Goal: Transaction & Acquisition: Book appointment/travel/reservation

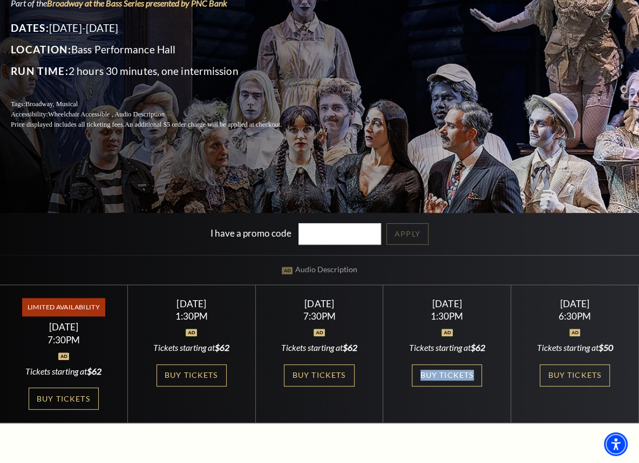
scroll to position [149, 0]
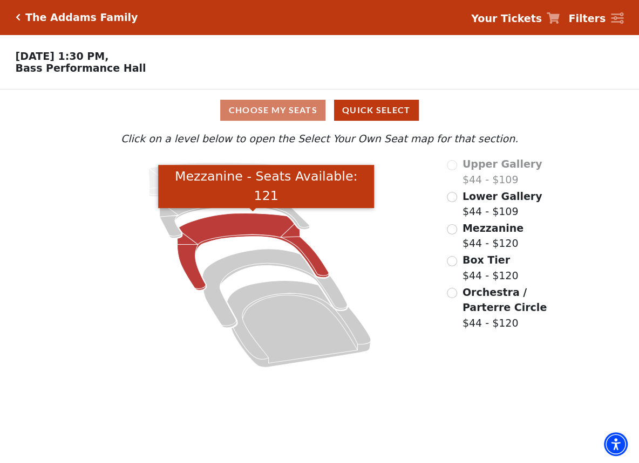
click at [231, 219] on icon "Mezzanine - Seats Available: 121" at bounding box center [252, 252] width 151 height 77
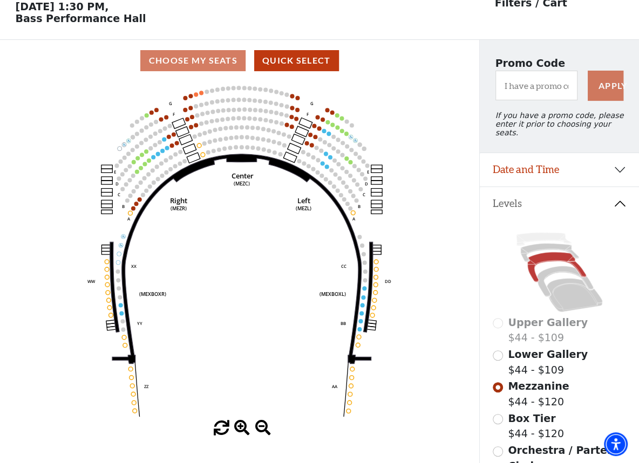
scroll to position [76, 0]
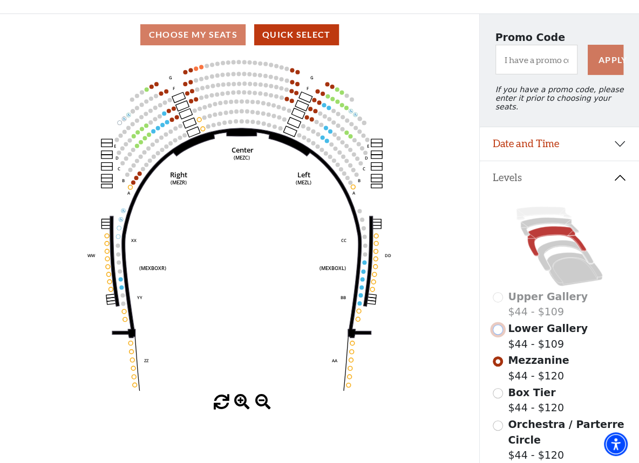
click at [496, 325] on input "Lower Gallery$44 - $109\a" at bounding box center [497, 330] width 10 height 10
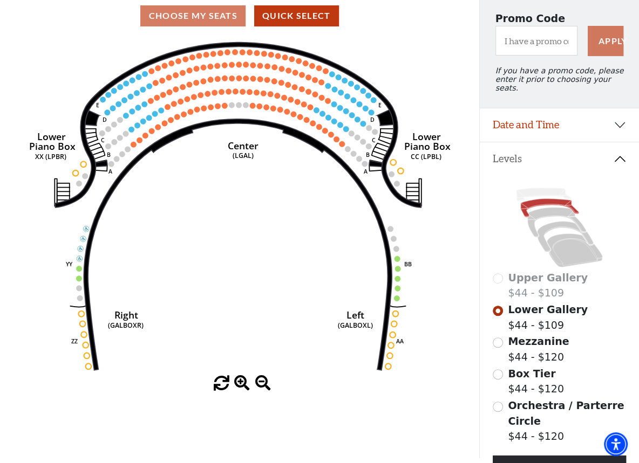
scroll to position [98, 0]
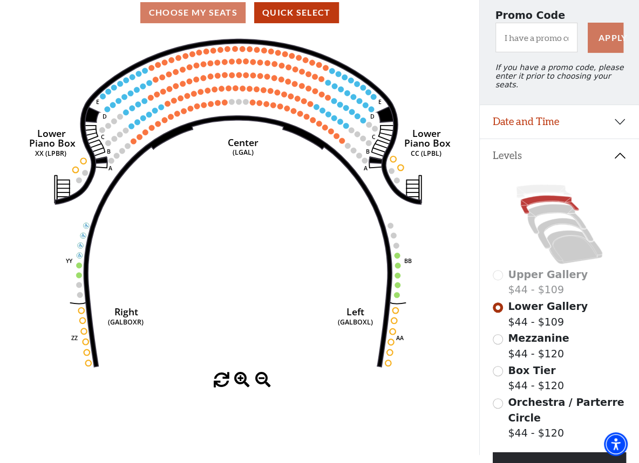
click at [520, 398] on span "Orchestra / Parterre Circle" at bounding box center [566, 410] width 116 height 28
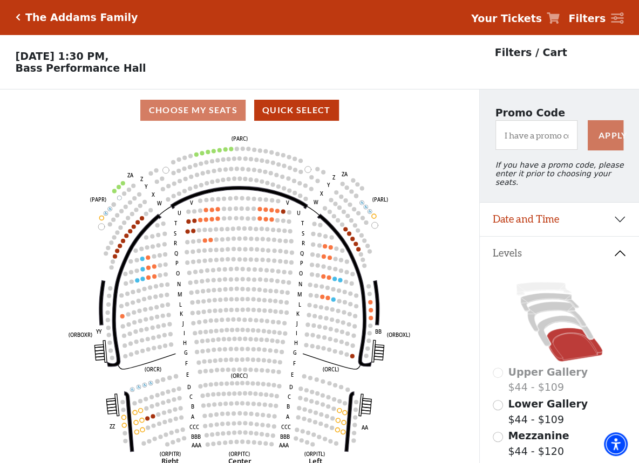
scroll to position [50, 0]
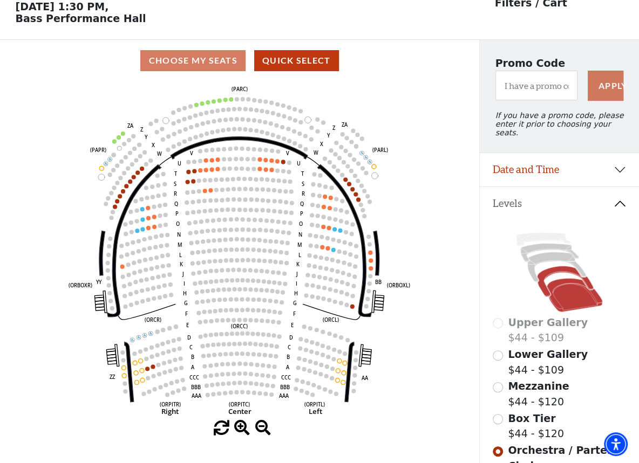
click at [543, 268] on icon at bounding box center [565, 281] width 56 height 31
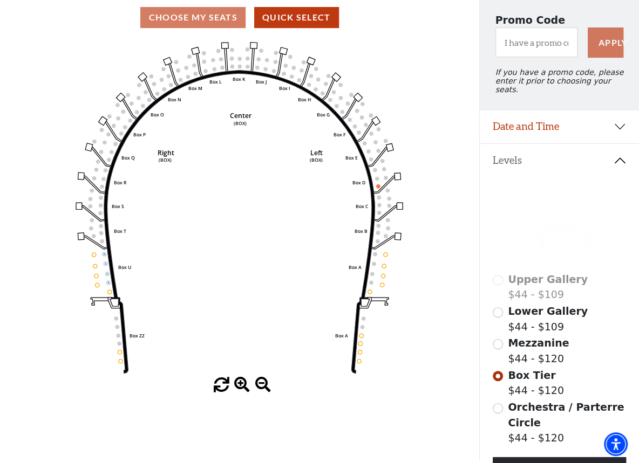
scroll to position [92, 0]
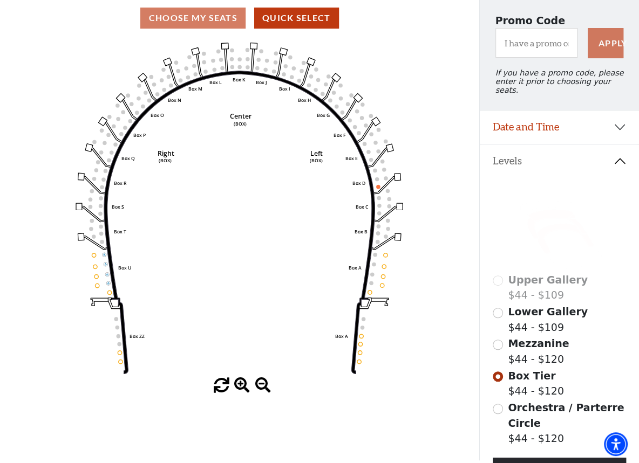
click at [546, 210] on icon at bounding box center [556, 225] width 59 height 30
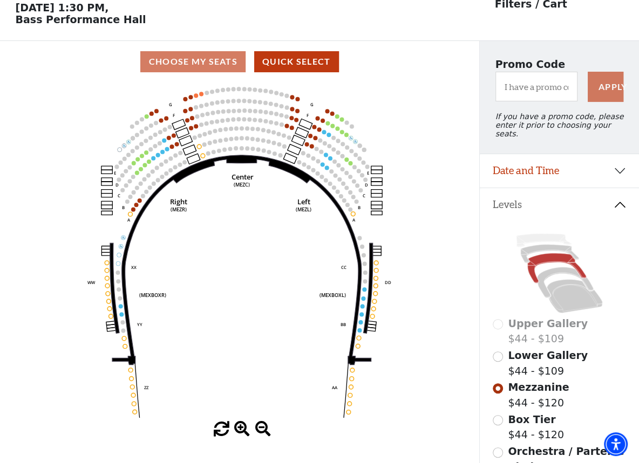
scroll to position [50, 0]
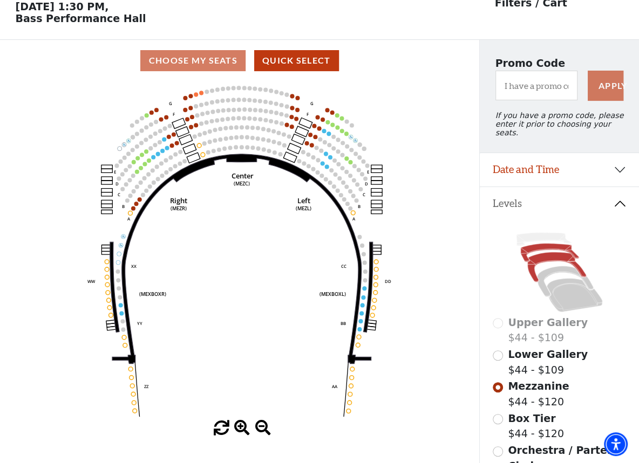
click at [548, 244] on icon at bounding box center [550, 253] width 58 height 18
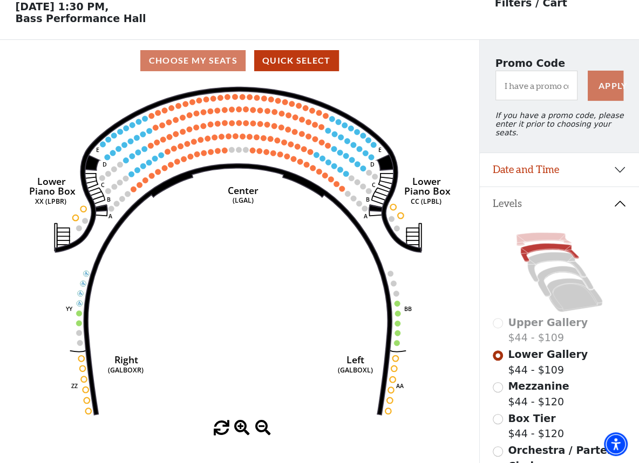
click at [540, 233] on icon at bounding box center [543, 239] width 55 height 13
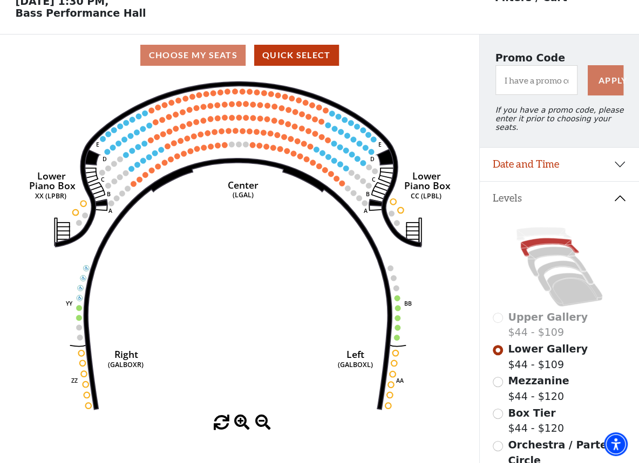
scroll to position [67, 0]
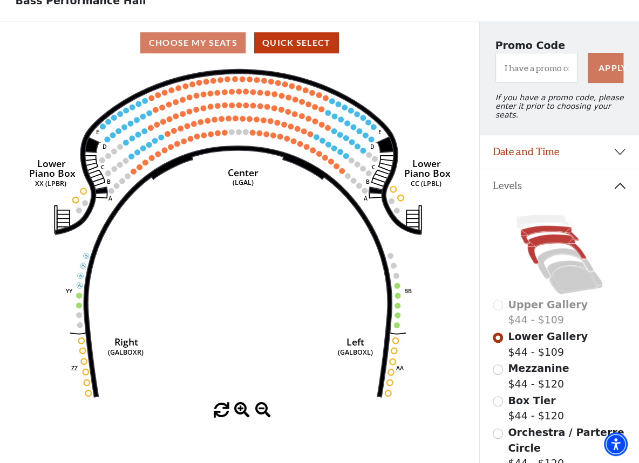
click at [550, 235] on icon at bounding box center [556, 250] width 59 height 30
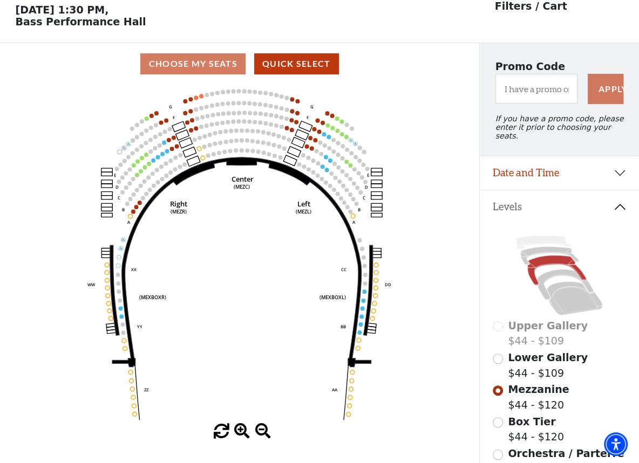
scroll to position [47, 0]
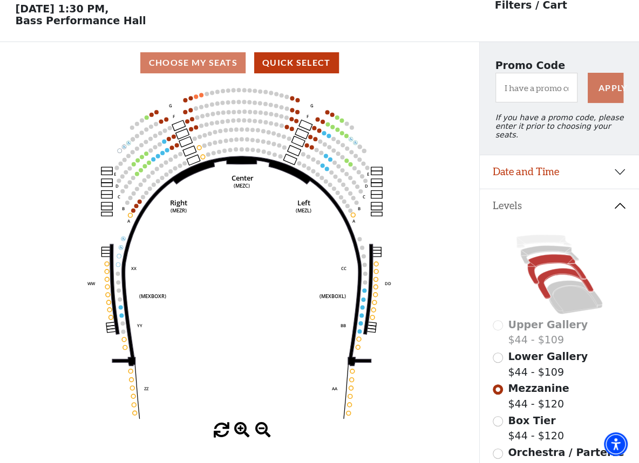
click at [551, 269] on icon at bounding box center [565, 284] width 56 height 31
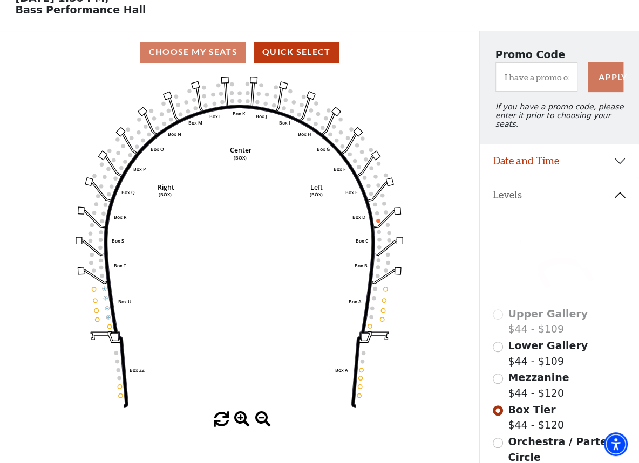
scroll to position [59, 0]
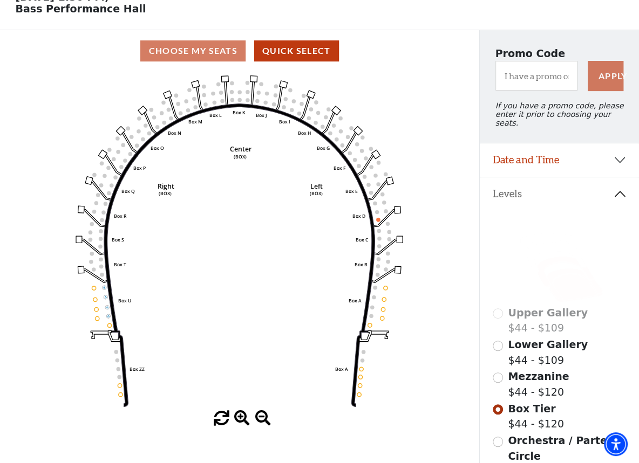
click at [567, 276] on icon at bounding box center [574, 285] width 56 height 33
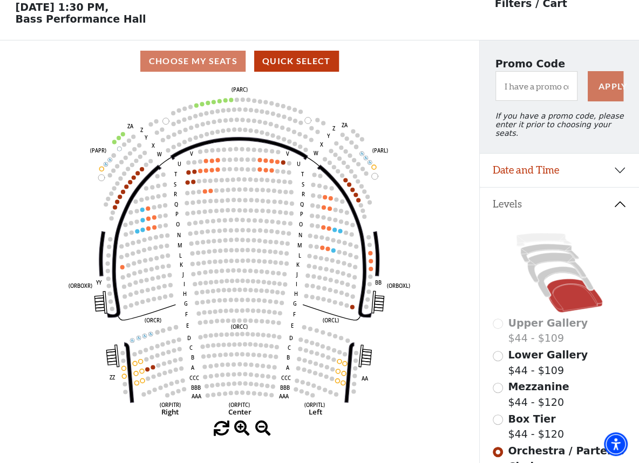
scroll to position [50, 0]
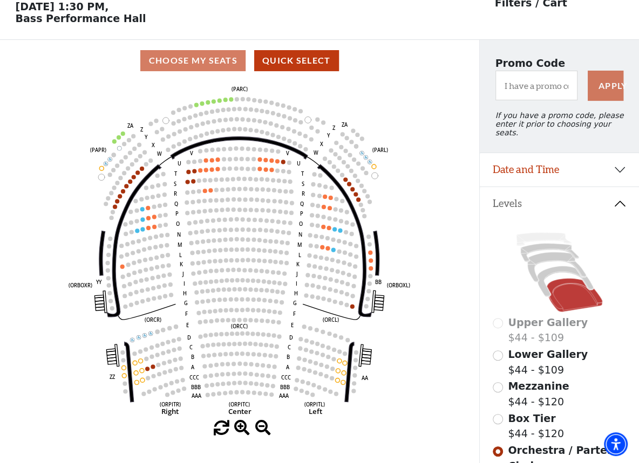
click at [540, 234] on icon at bounding box center [559, 272] width 134 height 84
click at [540, 235] on icon at bounding box center [559, 272] width 134 height 84
click at [540, 244] on icon at bounding box center [550, 253] width 58 height 18
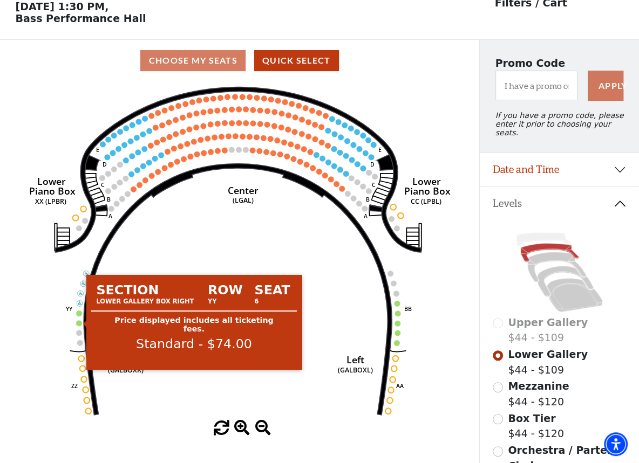
click at [80, 323] on circle at bounding box center [79, 323] width 6 height 6
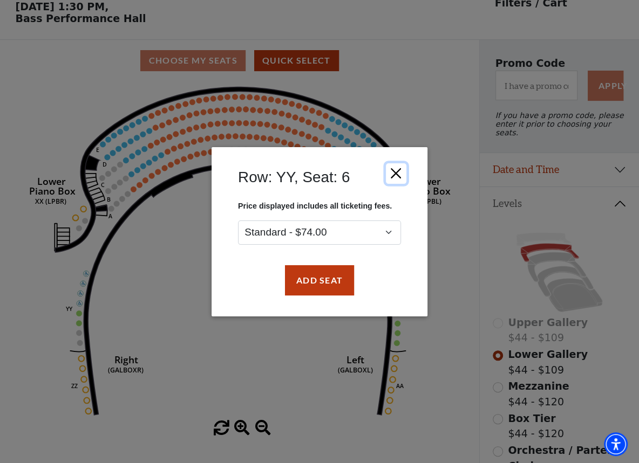
click at [399, 168] on button "Close" at bounding box center [396, 173] width 20 height 20
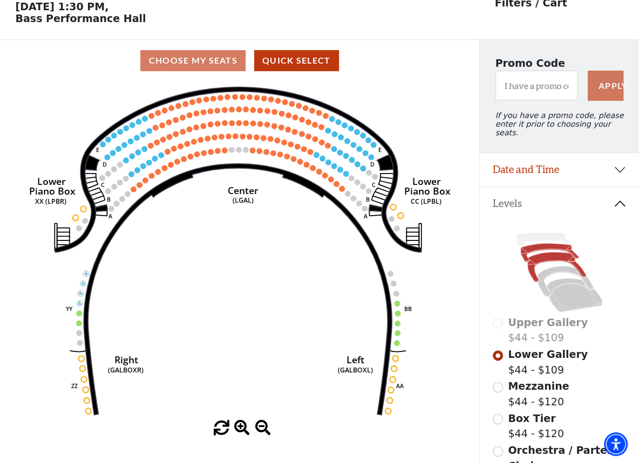
click at [552, 252] on icon at bounding box center [556, 267] width 59 height 30
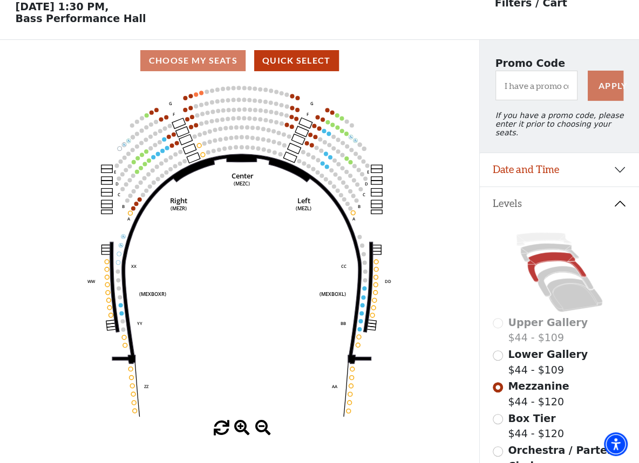
click at [242, 427] on span at bounding box center [242, 429] width 16 height 16
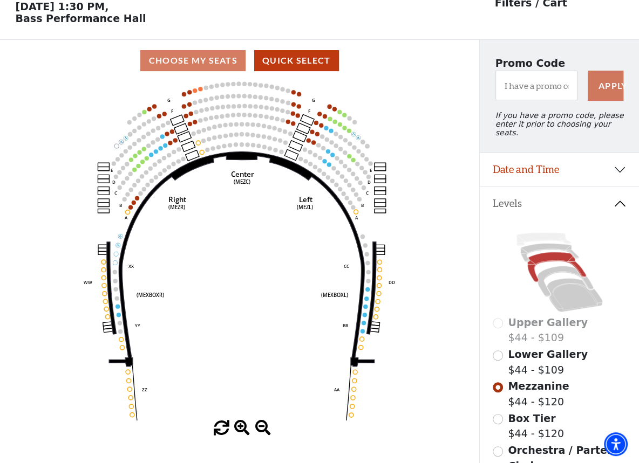
click at [265, 424] on span at bounding box center [263, 429] width 16 height 16
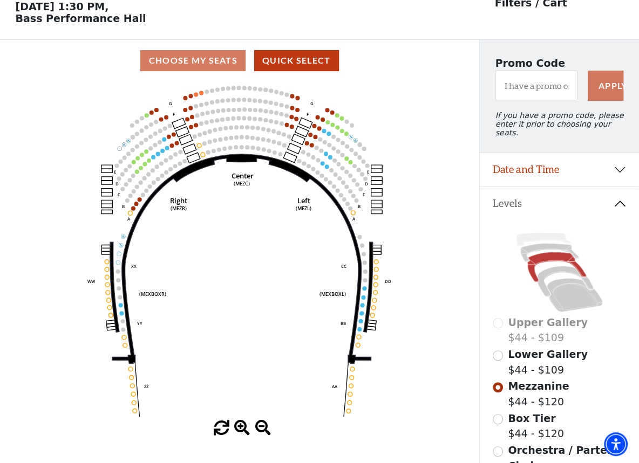
click at [265, 424] on span at bounding box center [263, 429] width 16 height 16
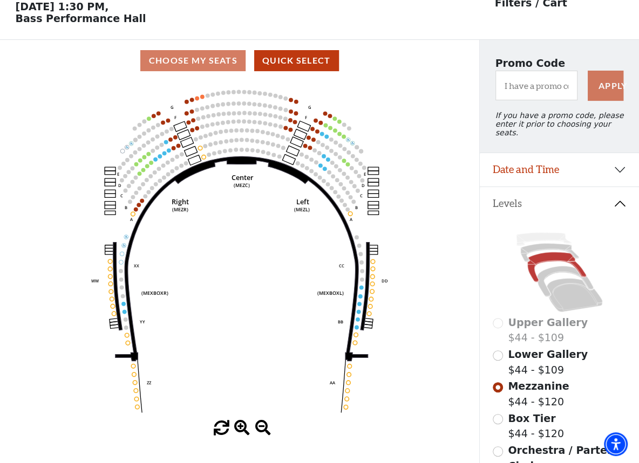
click at [265, 424] on span at bounding box center [263, 429] width 16 height 16
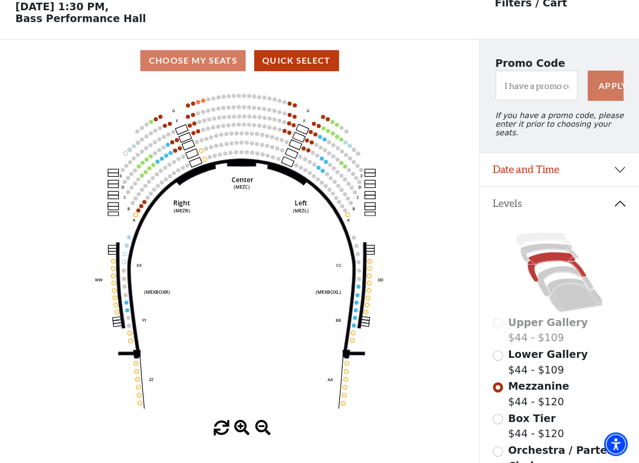
click at [265, 424] on span at bounding box center [263, 429] width 16 height 16
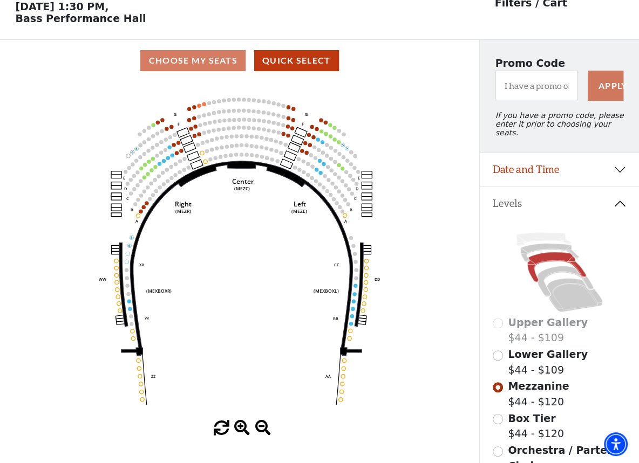
click at [244, 426] on span at bounding box center [242, 429] width 16 height 16
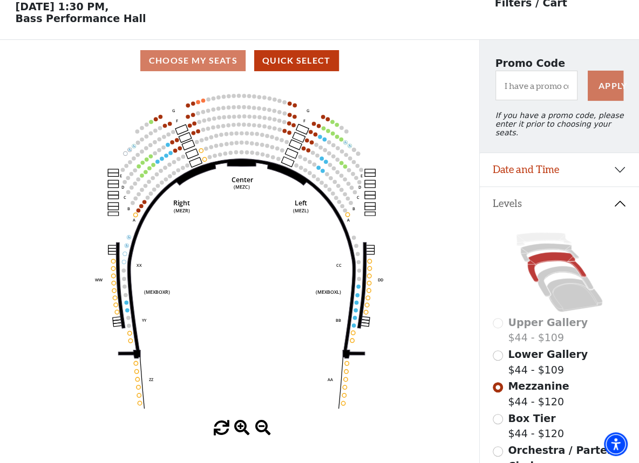
scroll to position [0, 0]
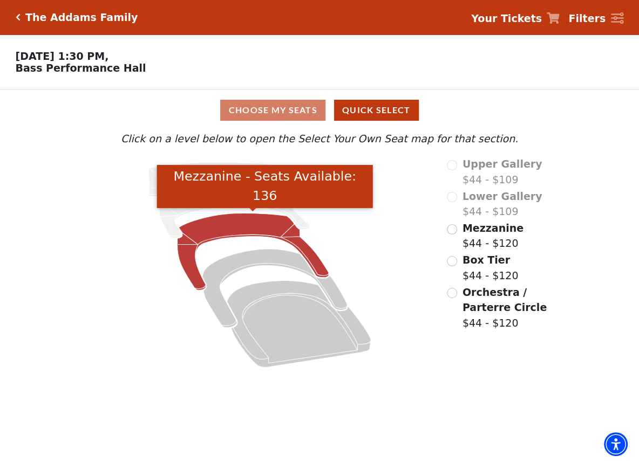
click at [215, 227] on icon "Mezzanine - Seats Available: 136" at bounding box center [252, 252] width 151 height 77
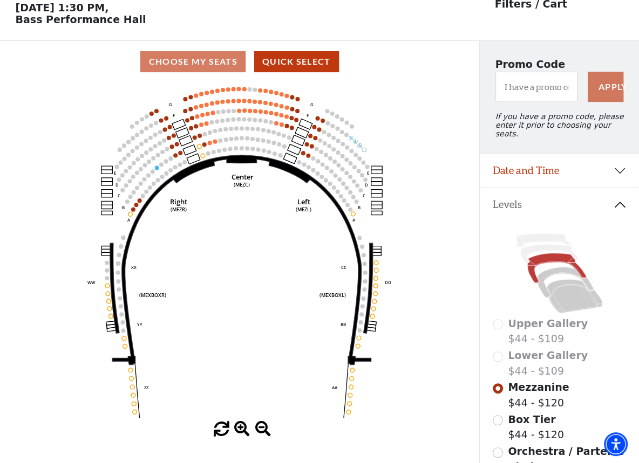
scroll to position [50, 0]
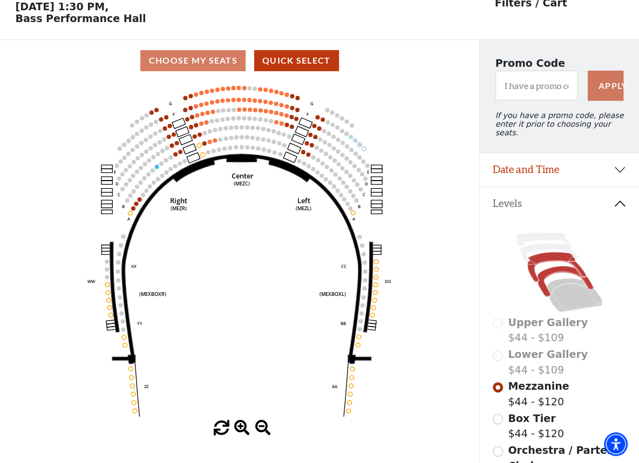
click at [565, 266] on icon at bounding box center [565, 281] width 56 height 31
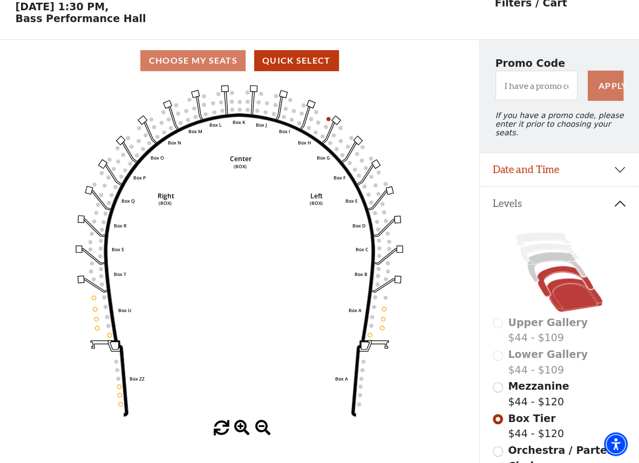
click at [558, 283] on icon at bounding box center [574, 295] width 56 height 33
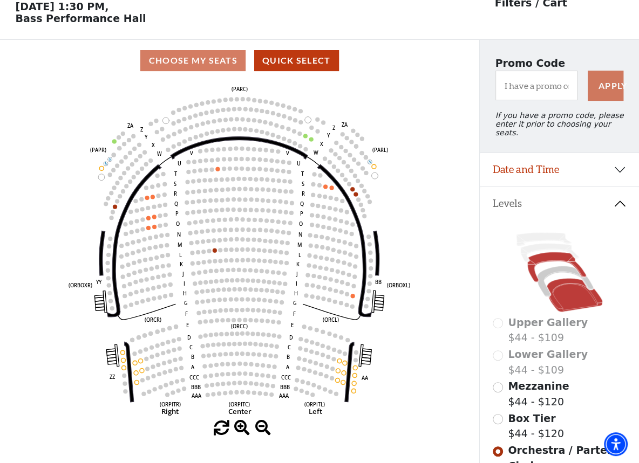
click at [543, 252] on icon at bounding box center [556, 267] width 59 height 30
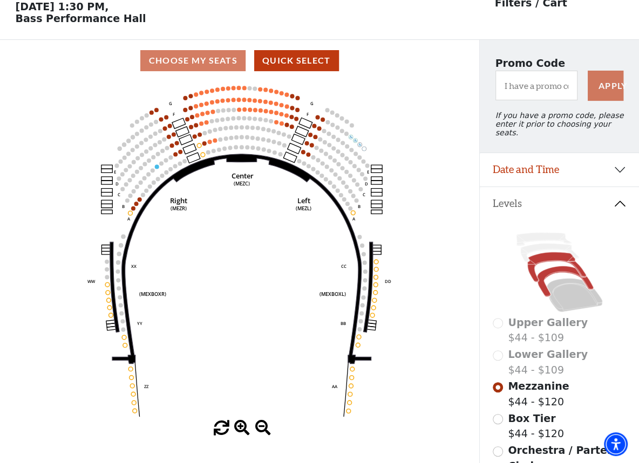
click at [555, 266] on icon at bounding box center [565, 281] width 56 height 31
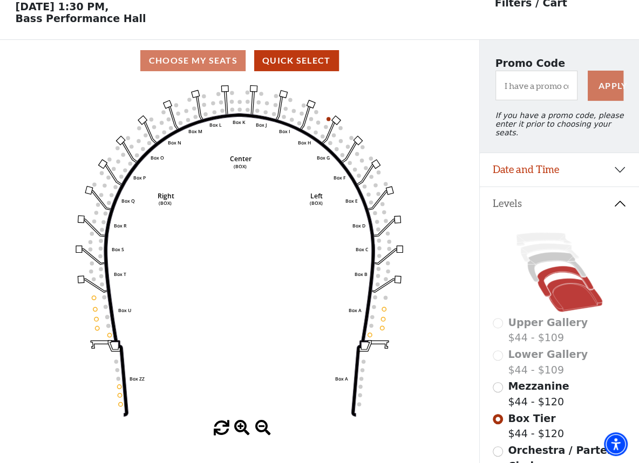
click at [574, 294] on icon at bounding box center [574, 295] width 56 height 33
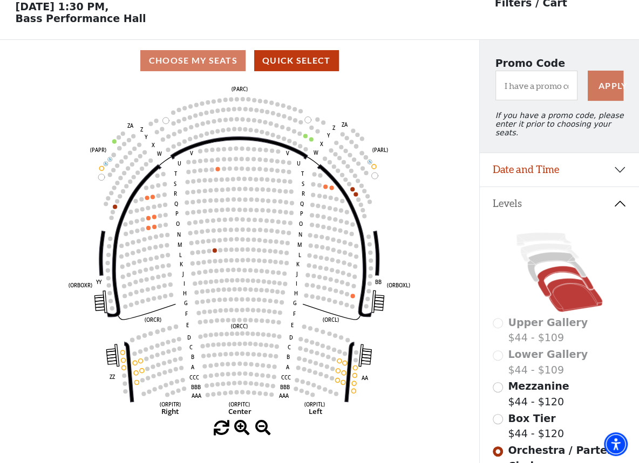
click at [557, 266] on icon at bounding box center [565, 281] width 56 height 31
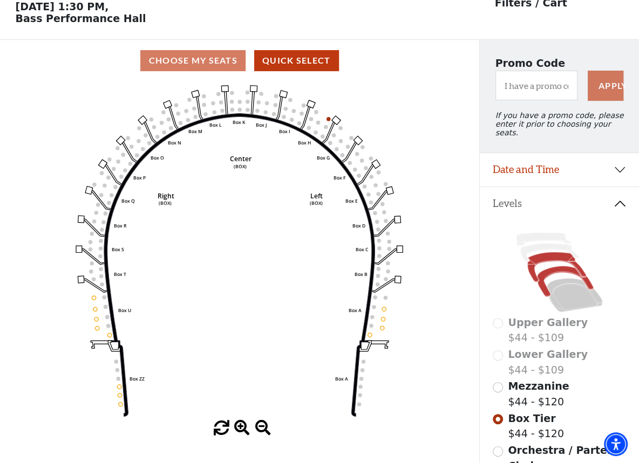
click at [554, 252] on icon at bounding box center [556, 267] width 59 height 30
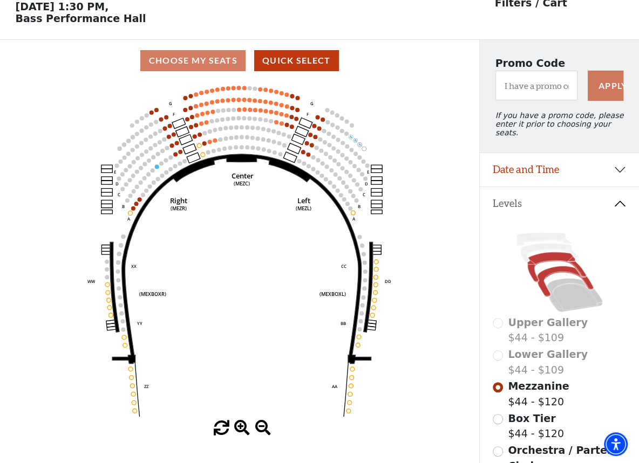
click at [555, 266] on icon at bounding box center [565, 281] width 56 height 31
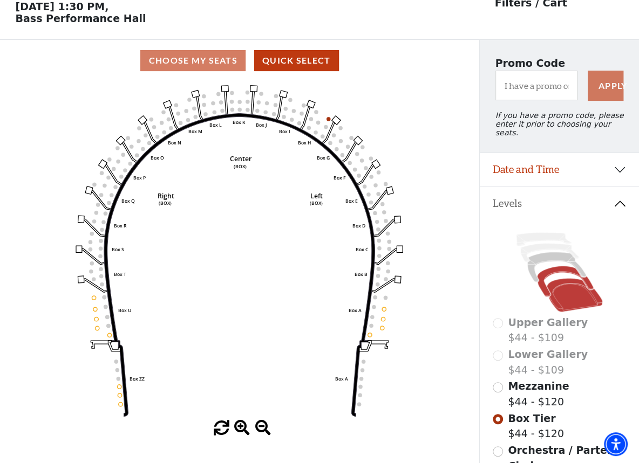
click at [567, 294] on icon at bounding box center [574, 295] width 56 height 33
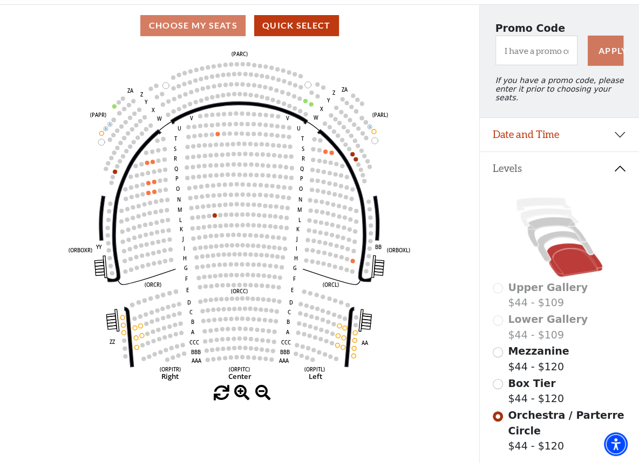
scroll to position [85, 0]
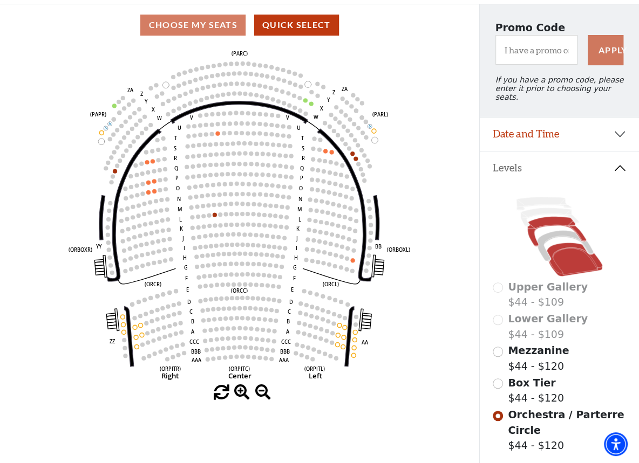
click at [554, 217] on icon at bounding box center [556, 232] width 59 height 30
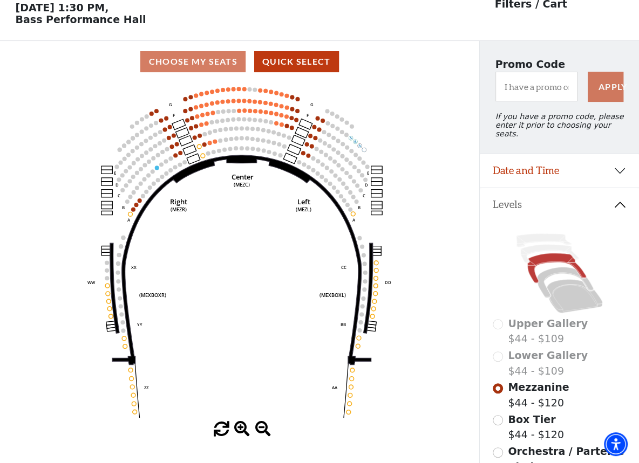
scroll to position [50, 0]
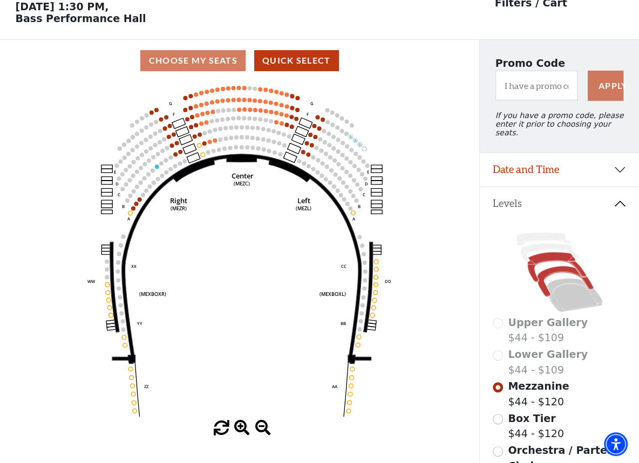
click at [563, 266] on icon at bounding box center [565, 281] width 56 height 31
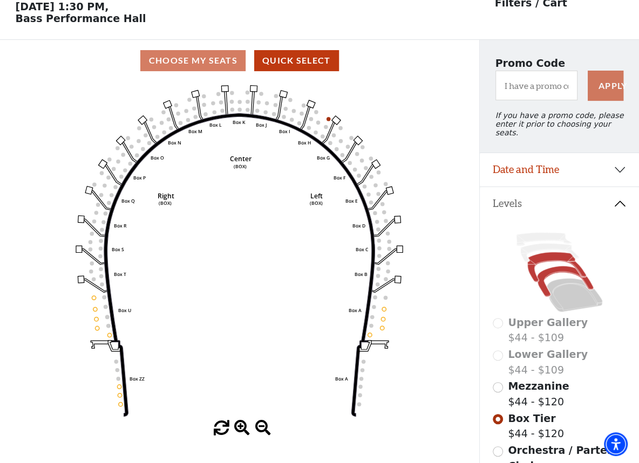
click at [544, 252] on icon at bounding box center [556, 267] width 59 height 30
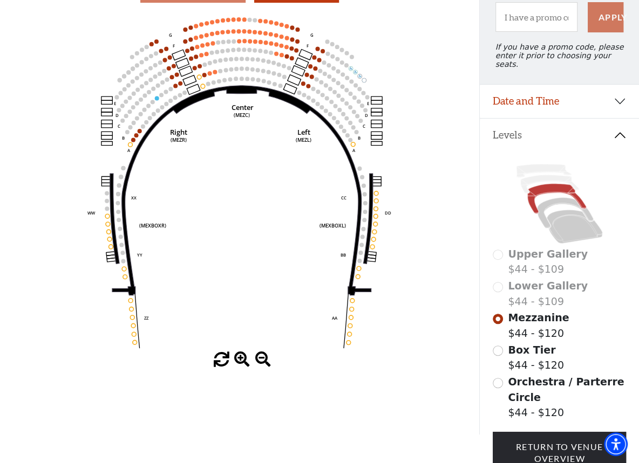
scroll to position [0, 0]
